Goal: Check status: Check status

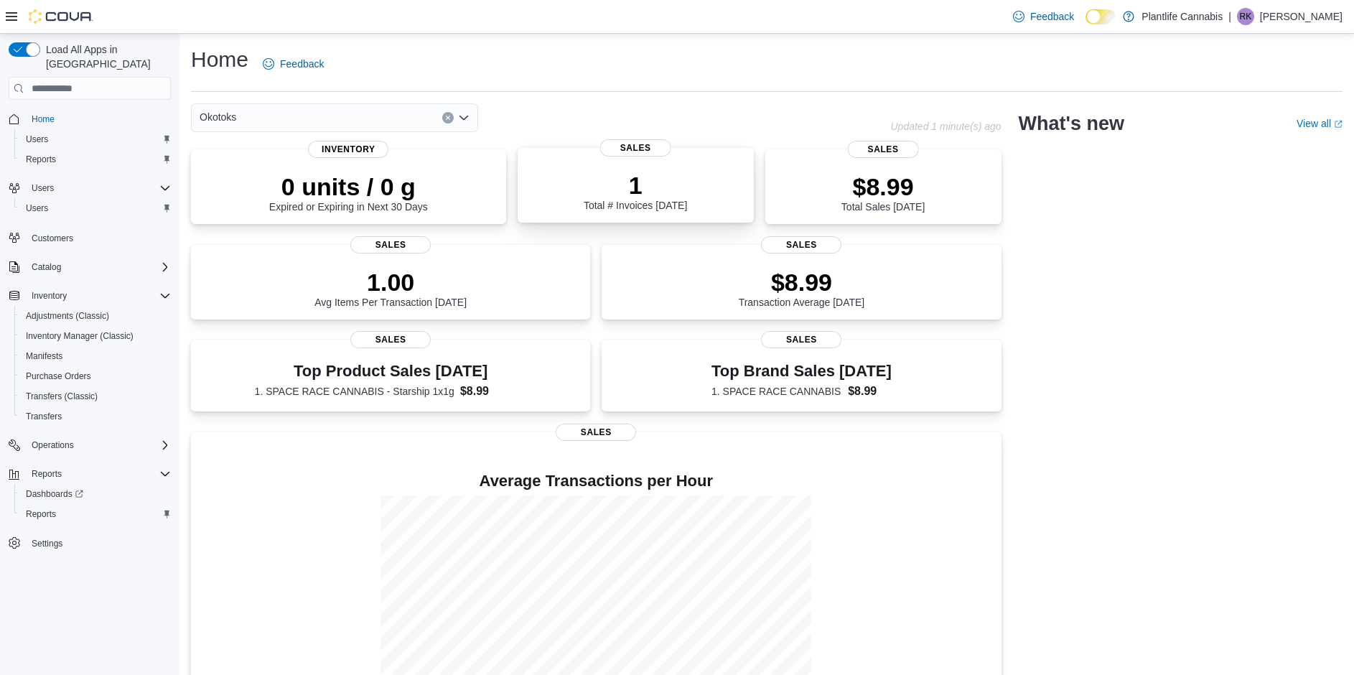
click at [669, 200] on div "1 Total # Invoices Today" at bounding box center [635, 191] width 103 height 40
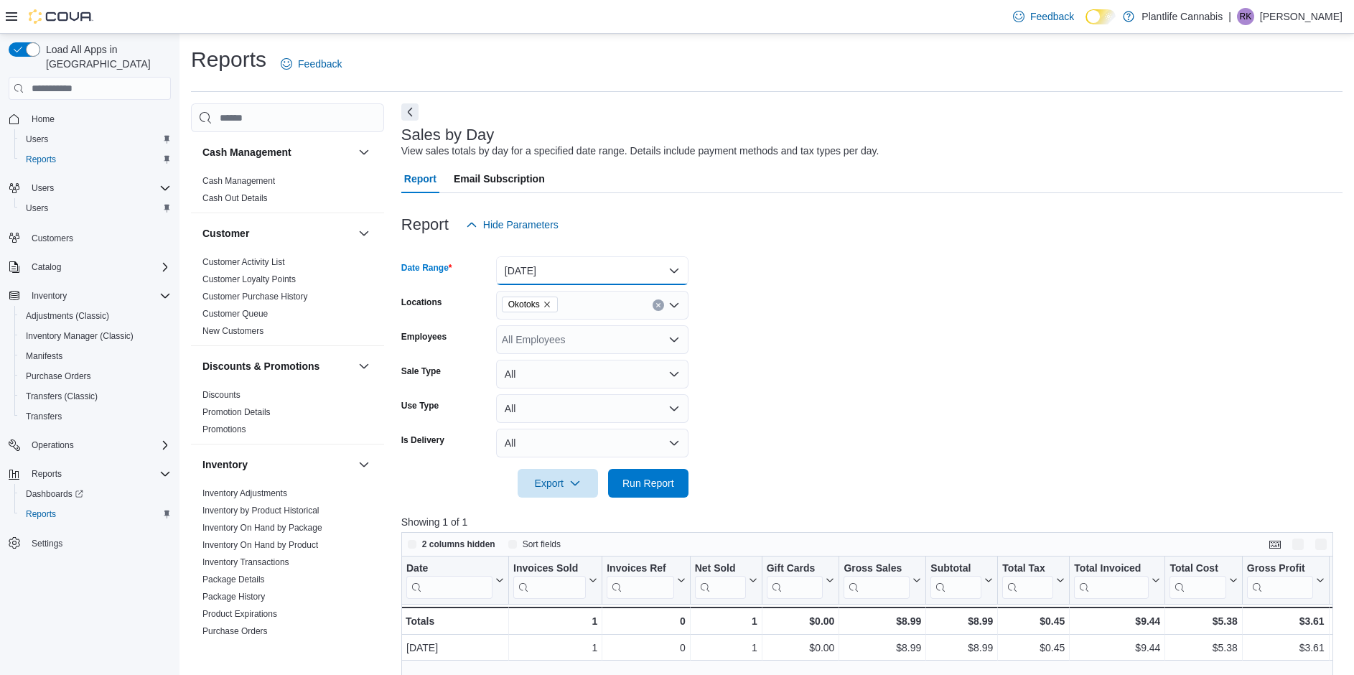
click at [621, 266] on button "Today" at bounding box center [592, 270] width 192 height 29
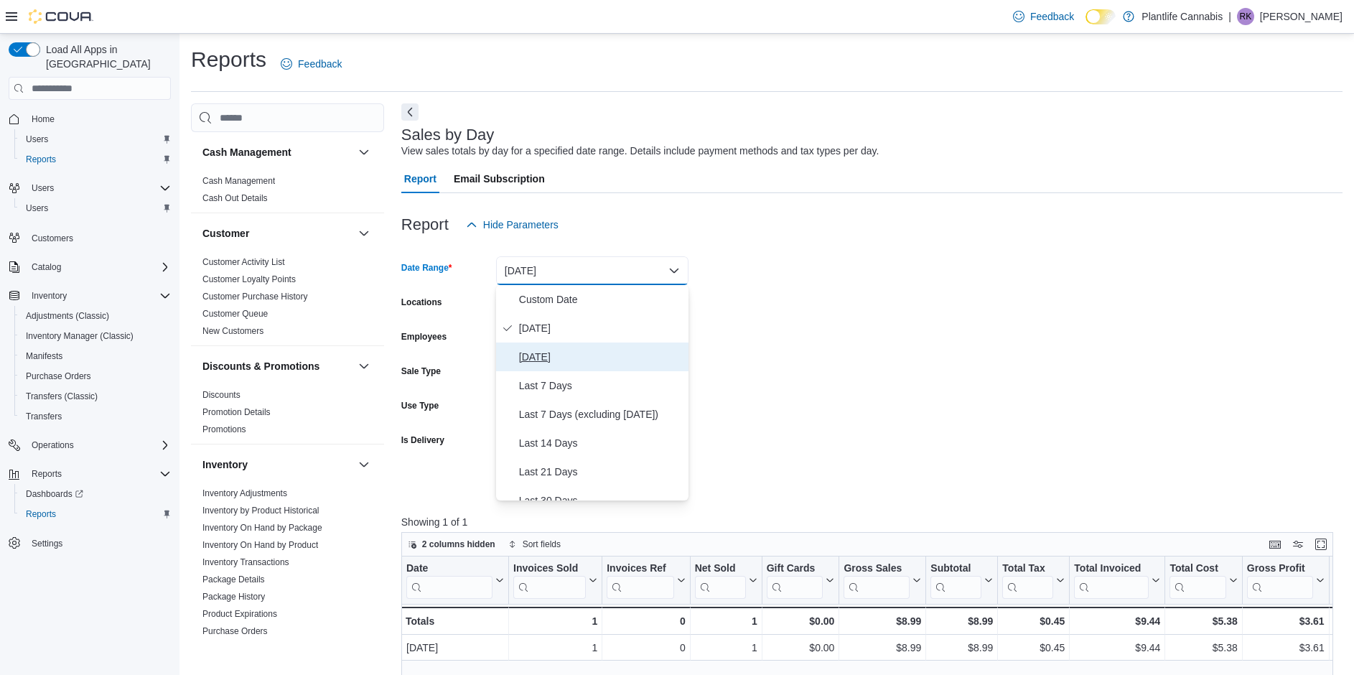
click at [570, 352] on span "Yesterday" at bounding box center [601, 356] width 164 height 17
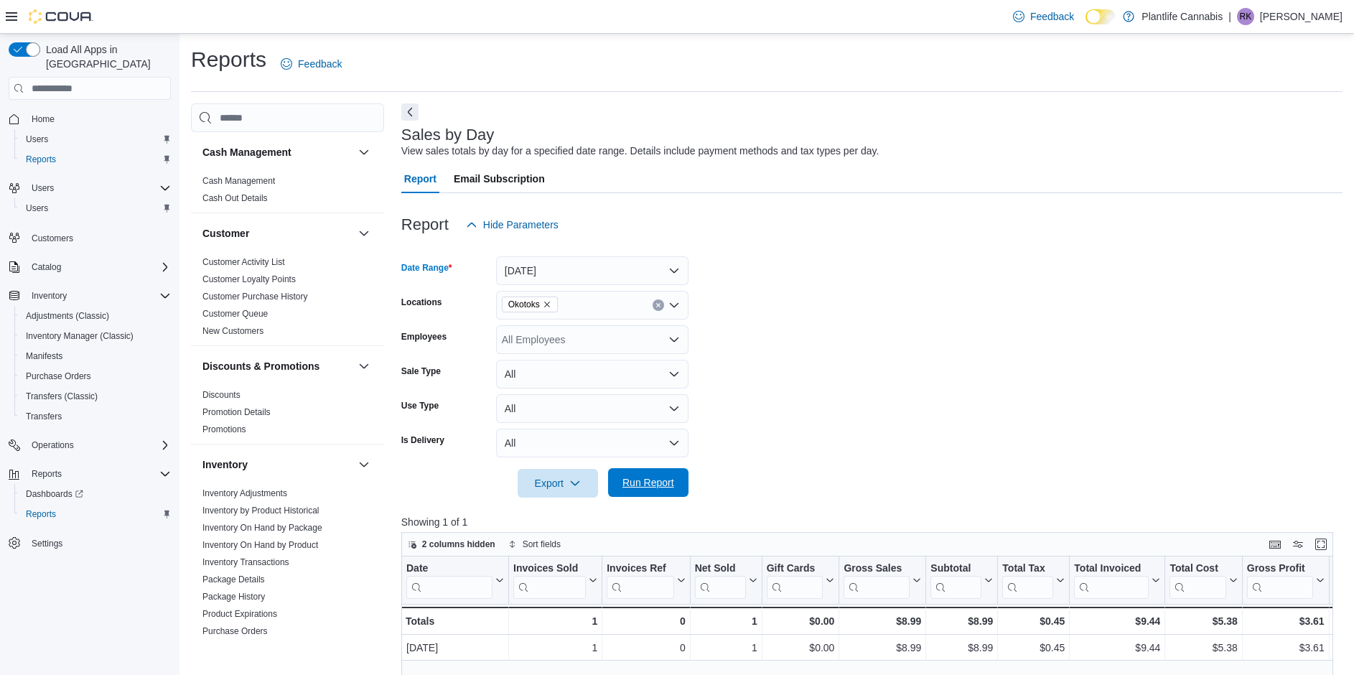
click at [637, 481] on span "Run Report" at bounding box center [649, 482] width 52 height 14
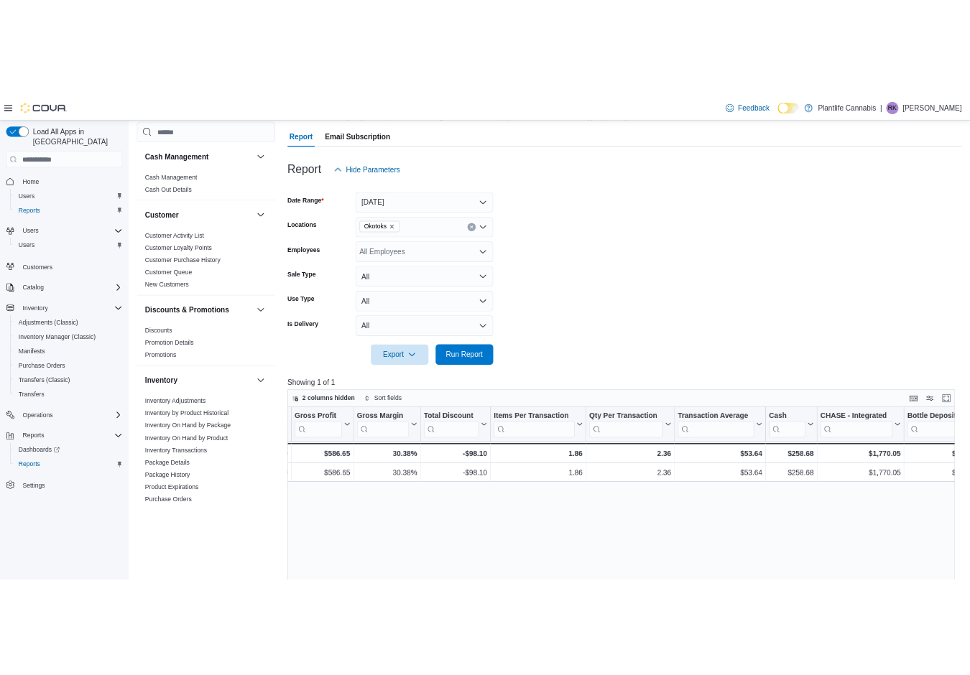
scroll to position [0, 1005]
